Goal: Information Seeking & Learning: Learn about a topic

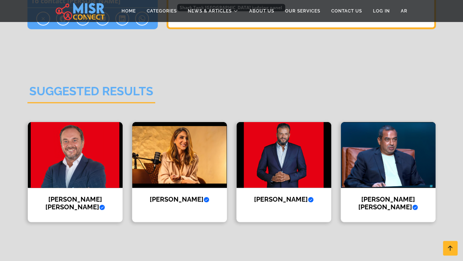
scroll to position [878, 0]
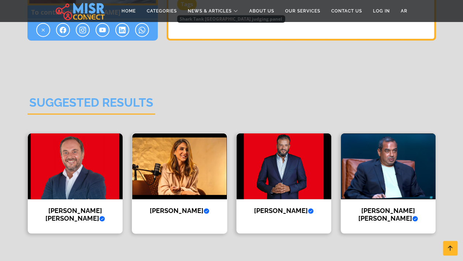
click at [183, 158] on img at bounding box center [179, 166] width 95 height 66
click at [282, 157] on img at bounding box center [283, 166] width 95 height 66
click at [368, 166] on img at bounding box center [388, 166] width 95 height 66
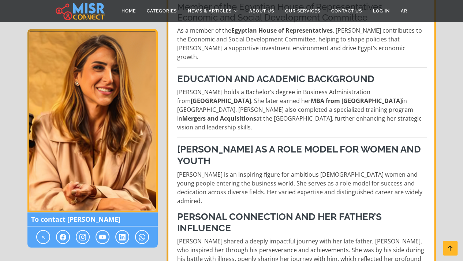
scroll to position [549, 0]
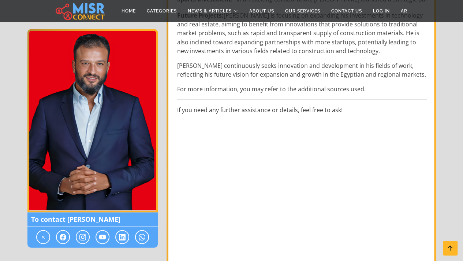
scroll to position [659, 0]
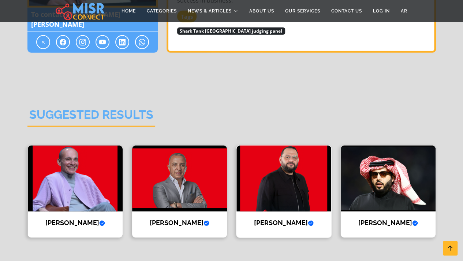
scroll to position [951, 0]
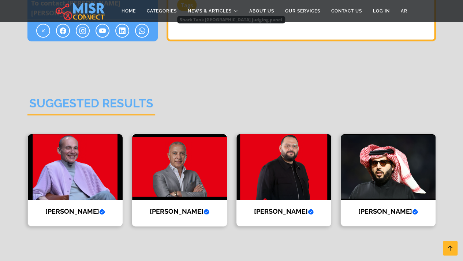
click at [203, 134] on img at bounding box center [179, 167] width 95 height 66
